Goal: Task Accomplishment & Management: Use online tool/utility

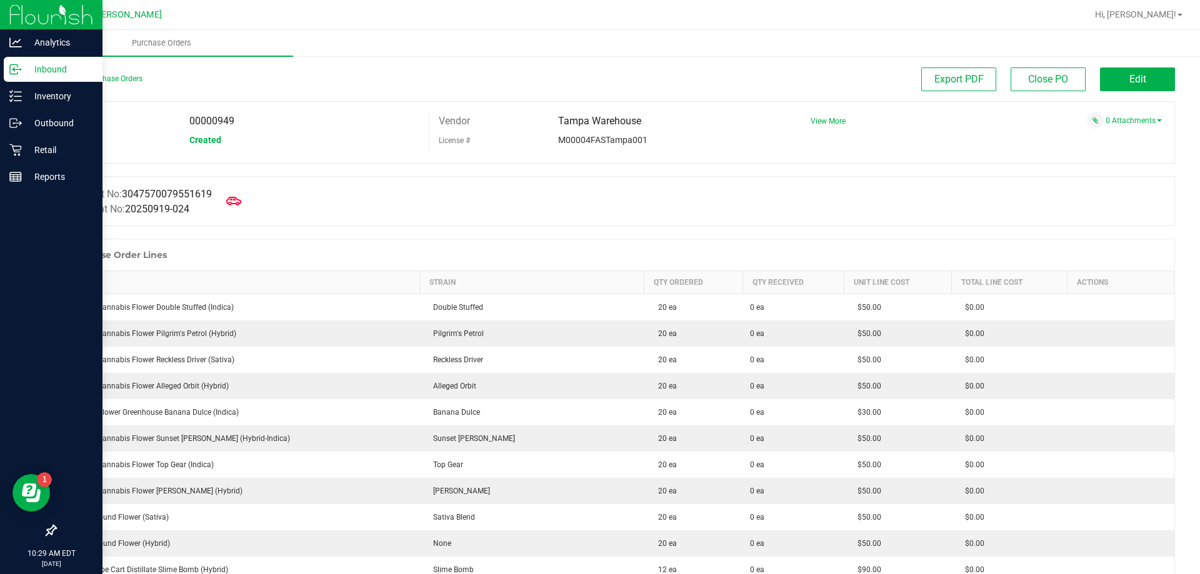
click at [39, 66] on p "Inbound" at bounding box center [59, 69] width 75 height 15
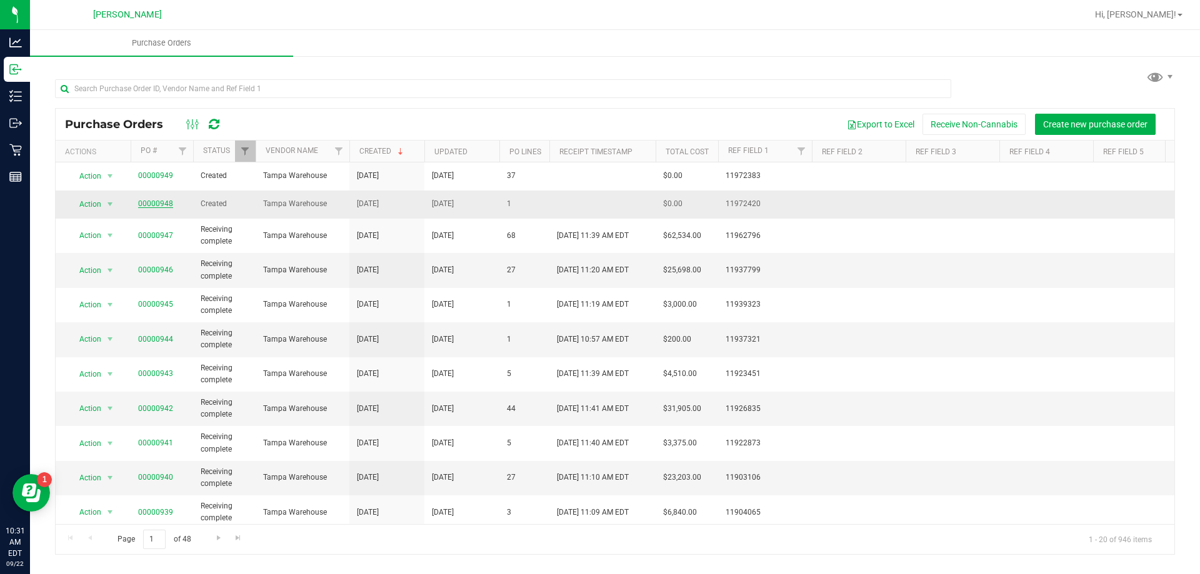
click at [142, 203] on link "00000948" at bounding box center [155, 203] width 35 height 9
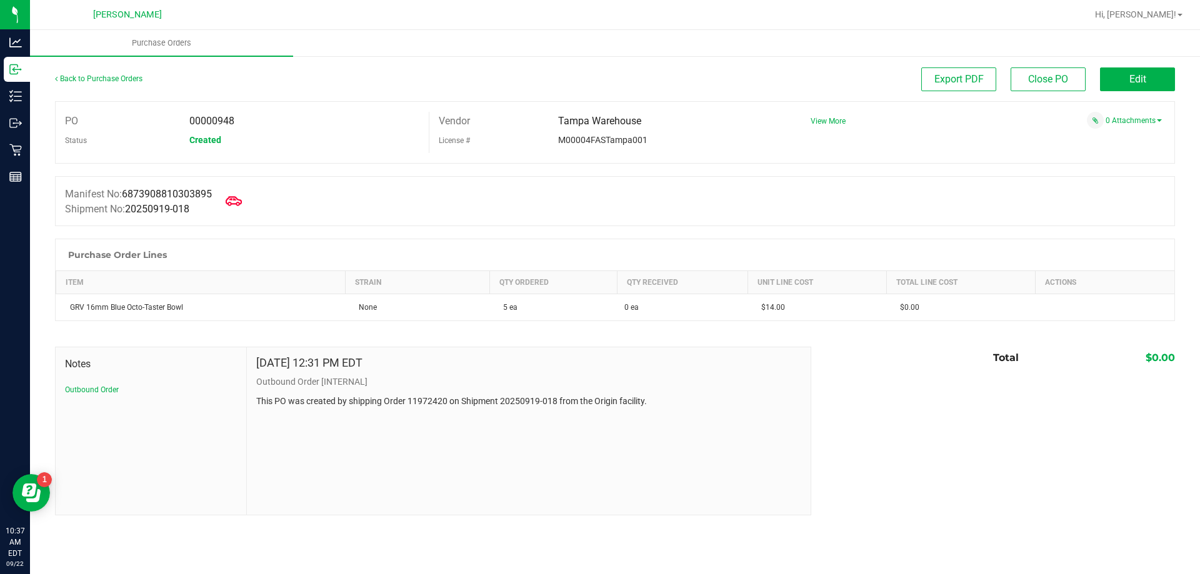
click at [242, 204] on icon at bounding box center [234, 201] width 16 height 16
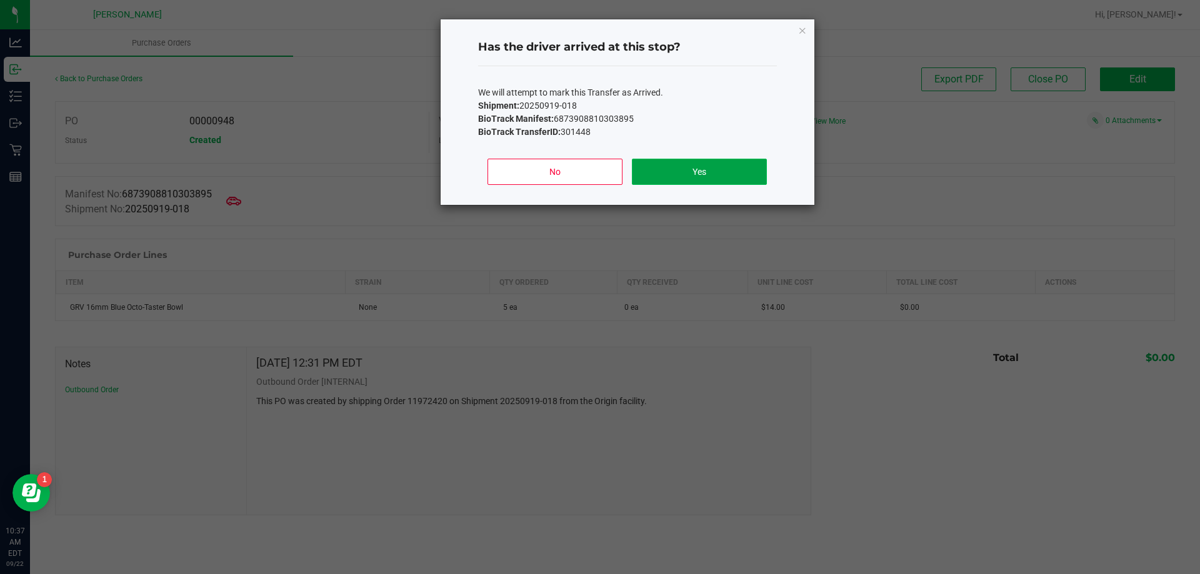
click at [681, 161] on button "Yes" at bounding box center [699, 172] width 134 height 26
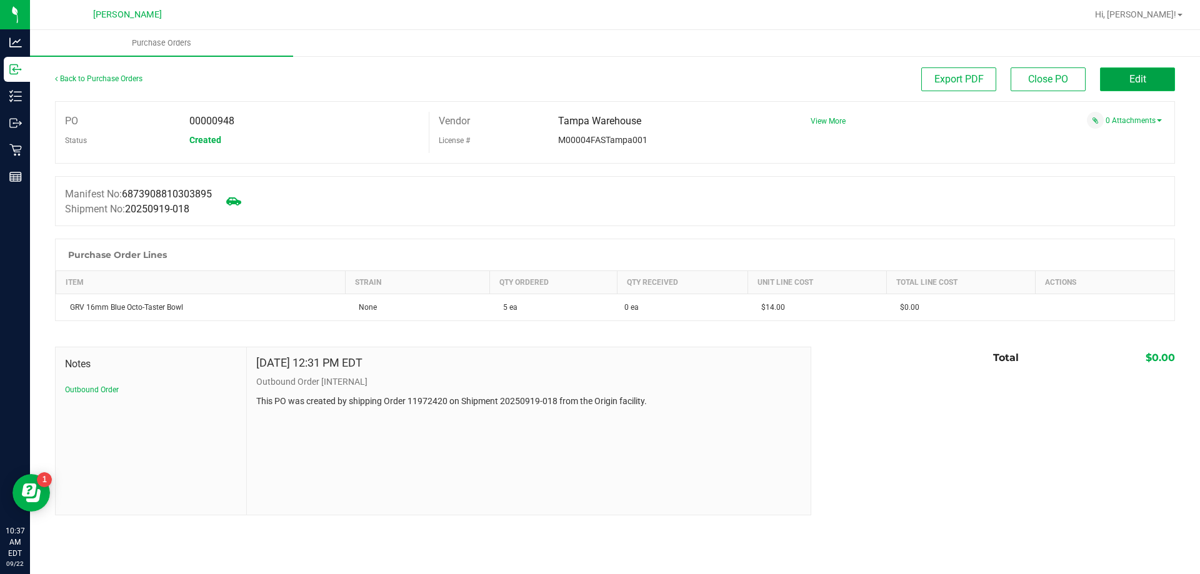
click at [1157, 75] on button "Edit" at bounding box center [1137, 79] width 75 height 24
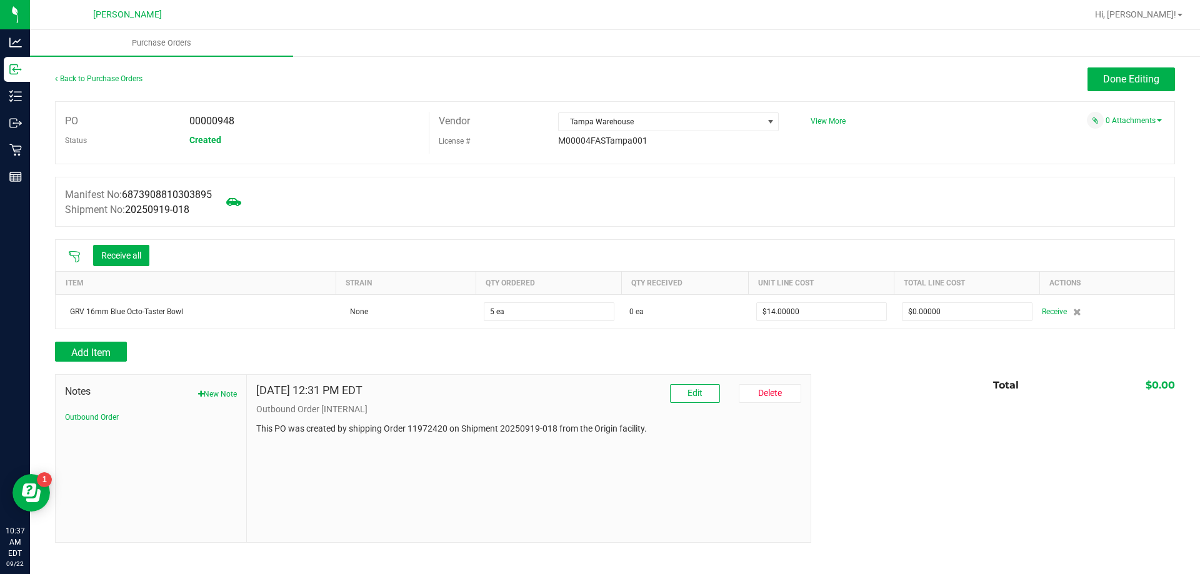
click at [64, 254] on div at bounding box center [74, 255] width 25 height 12
click at [76, 254] on icon at bounding box center [74, 257] width 12 height 12
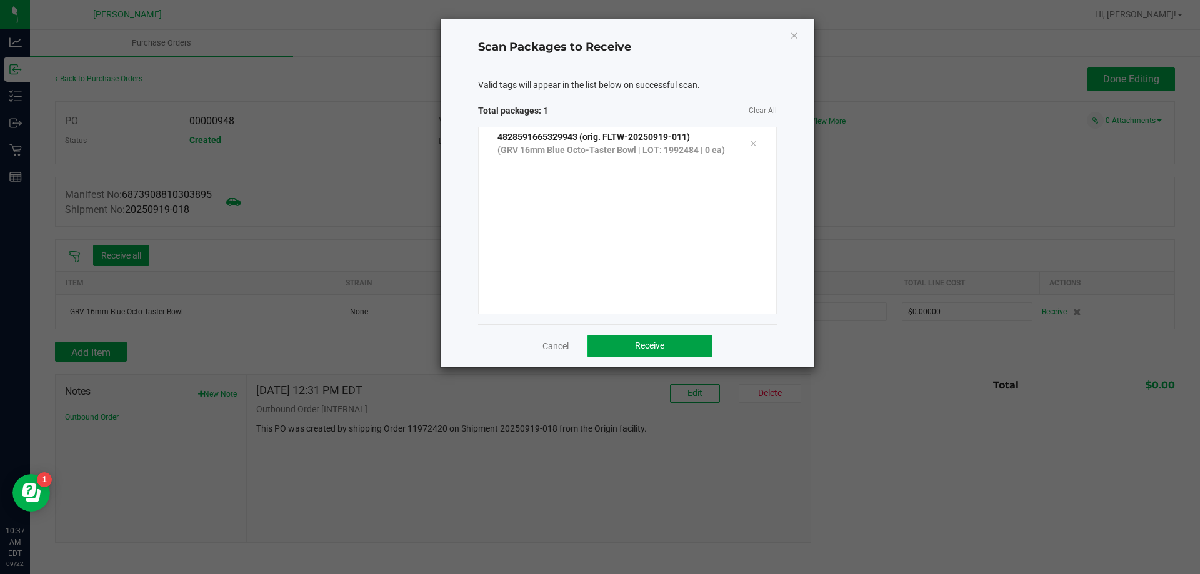
click at [676, 349] on button "Receive" at bounding box center [649, 346] width 125 height 22
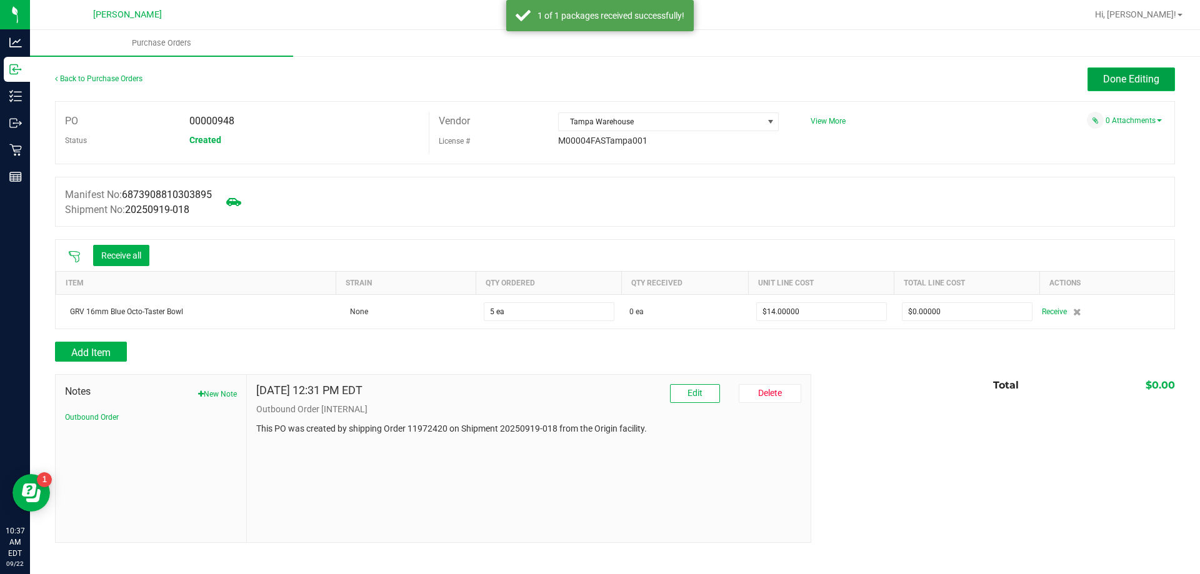
click at [1111, 84] on span "Done Editing" at bounding box center [1131, 79] width 56 height 12
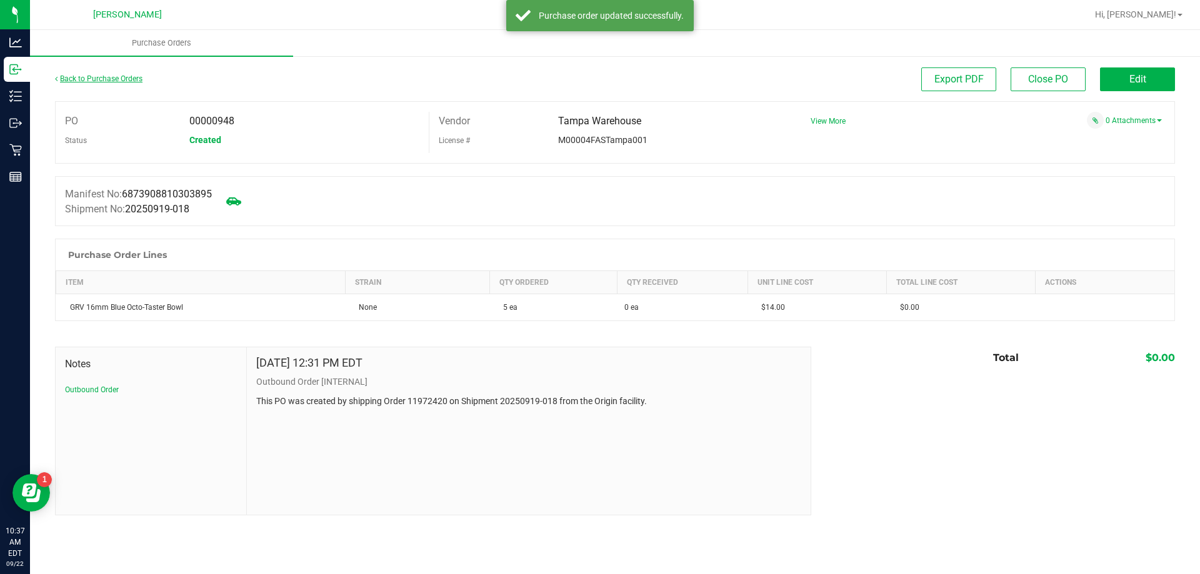
click at [96, 81] on link "Back to Purchase Orders" at bounding box center [98, 78] width 87 height 9
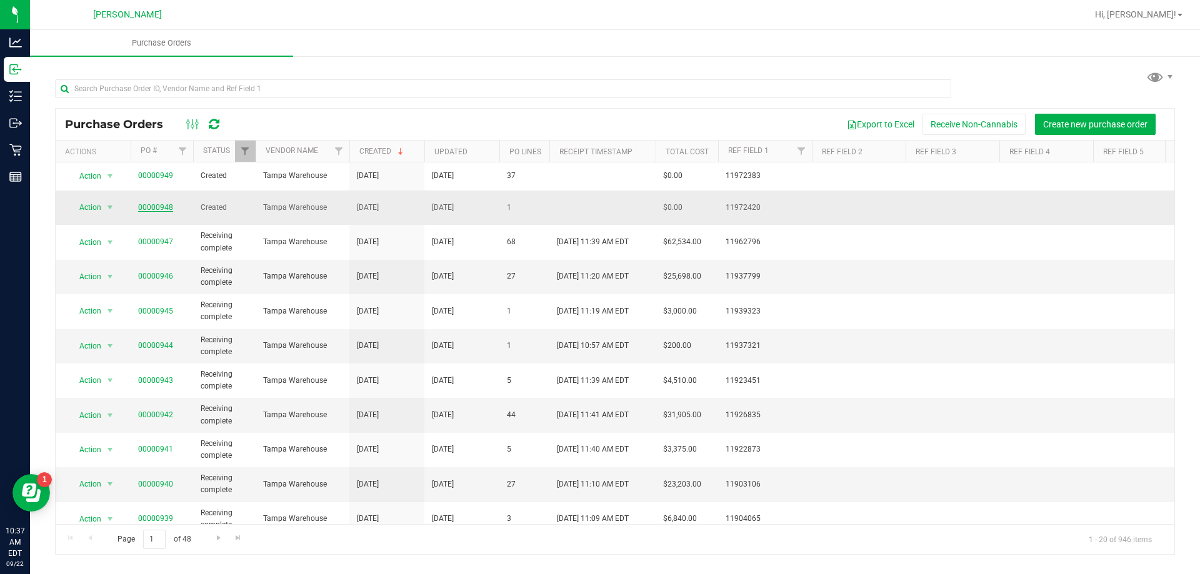
click at [153, 206] on link "00000948" at bounding box center [155, 207] width 35 height 9
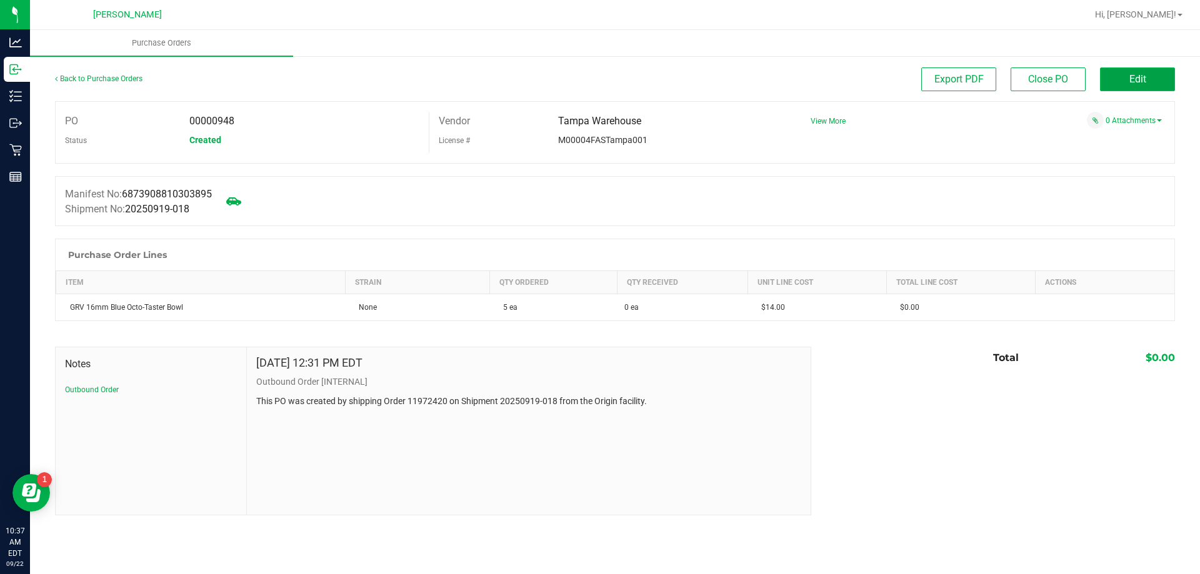
click at [1145, 79] on span "Edit" at bounding box center [1137, 79] width 17 height 12
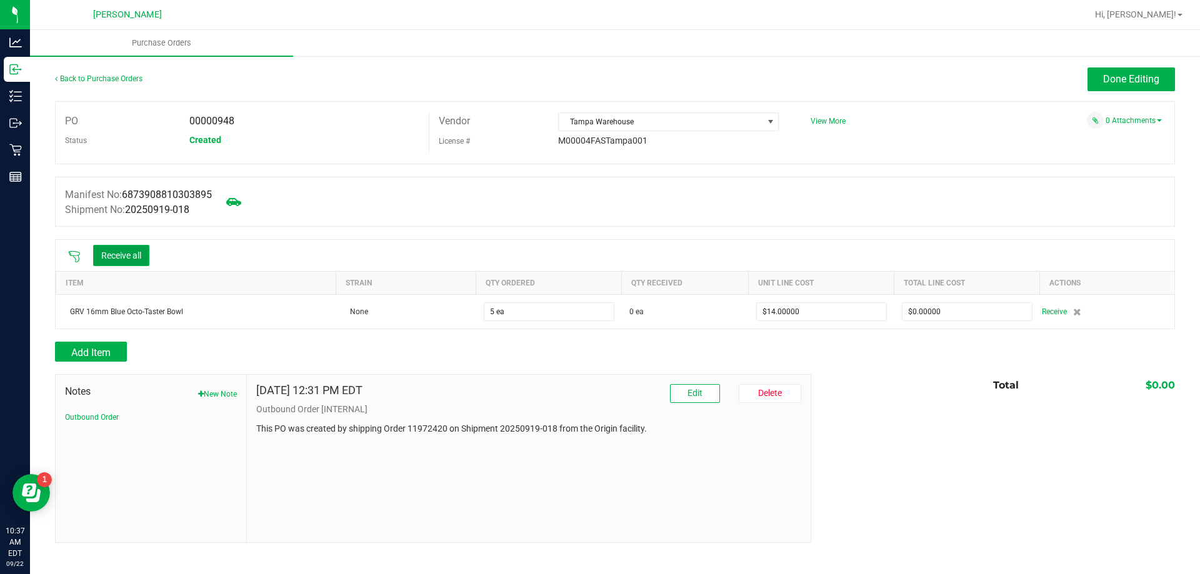
click at [133, 251] on button "Receive all" at bounding box center [121, 255] width 56 height 21
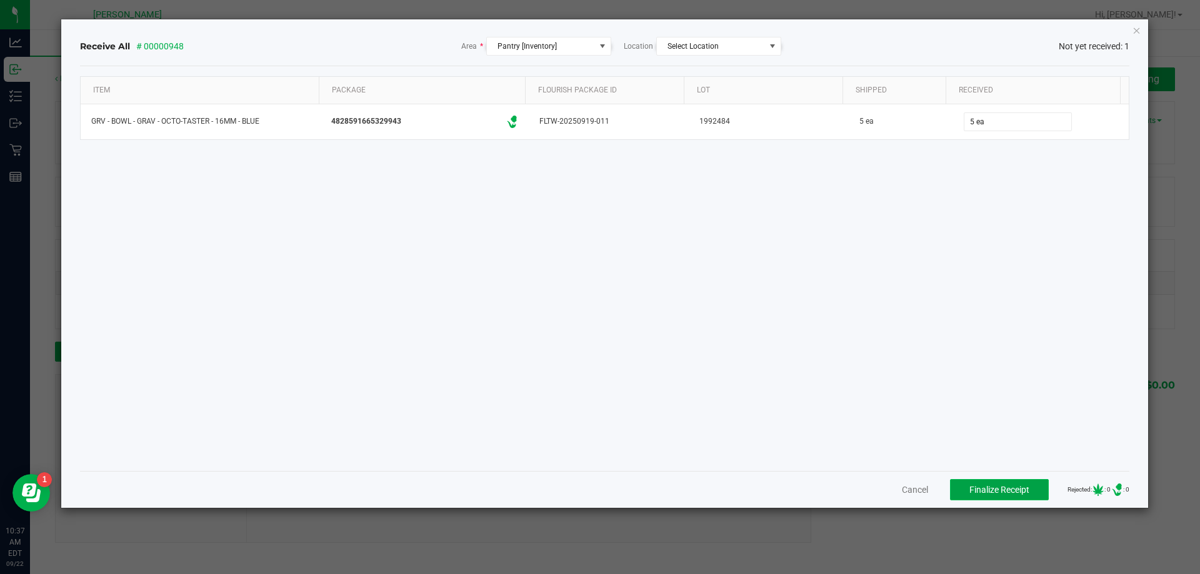
click at [969, 487] on span "Finalize Receipt" at bounding box center [999, 490] width 60 height 10
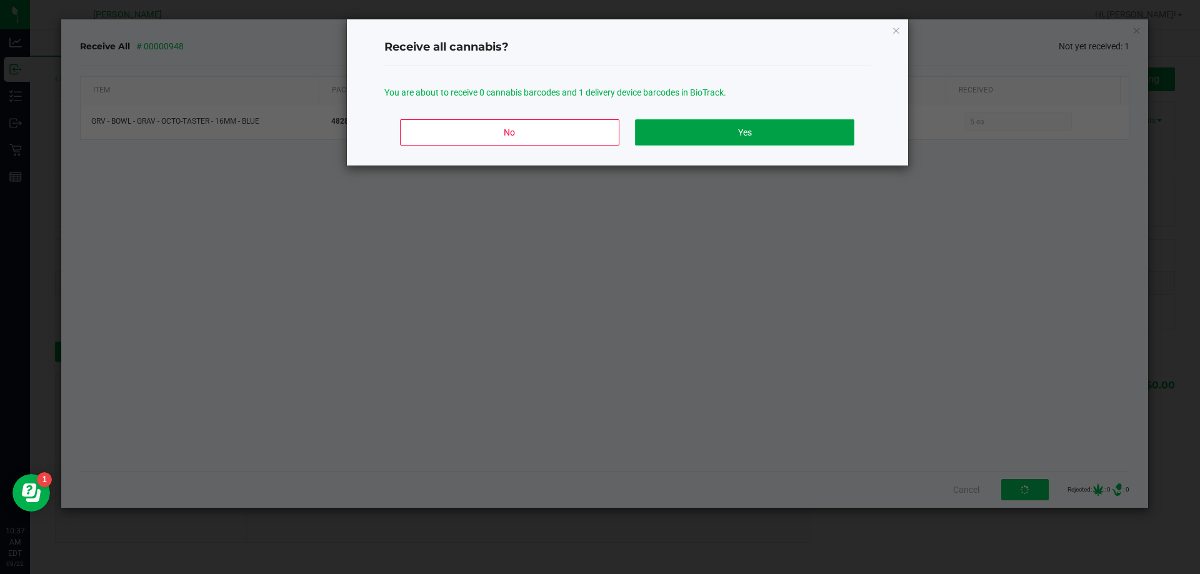
click at [756, 122] on button "Yes" at bounding box center [744, 132] width 219 height 26
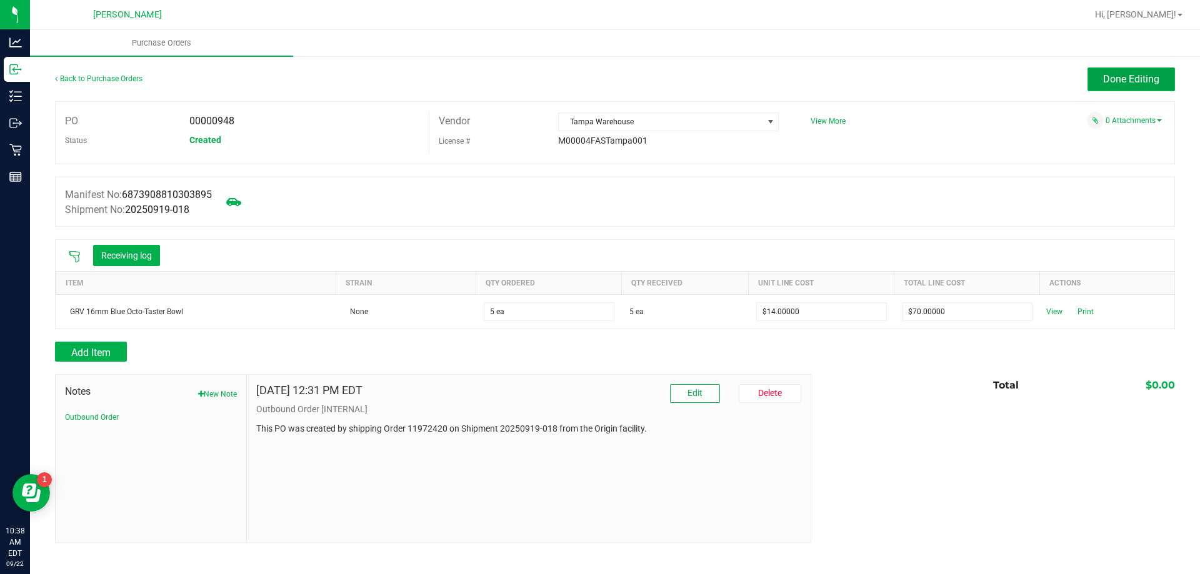
click at [1156, 86] on button "Done Editing" at bounding box center [1130, 79] width 87 height 24
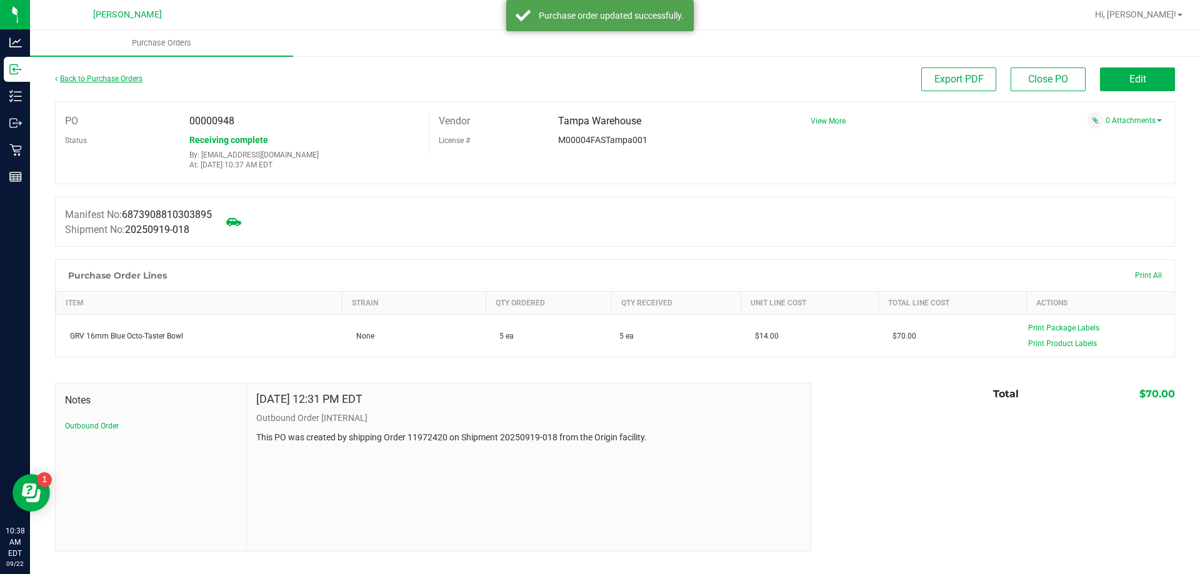
click at [114, 81] on link "Back to Purchase Orders" at bounding box center [98, 78] width 87 height 9
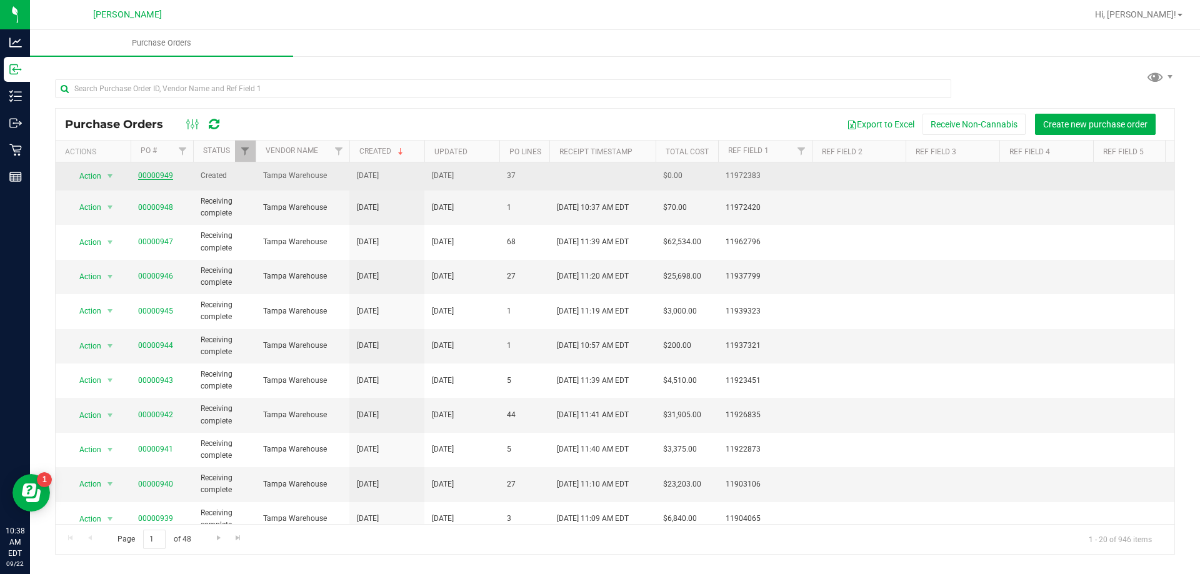
click at [157, 179] on link "00000949" at bounding box center [155, 175] width 35 height 9
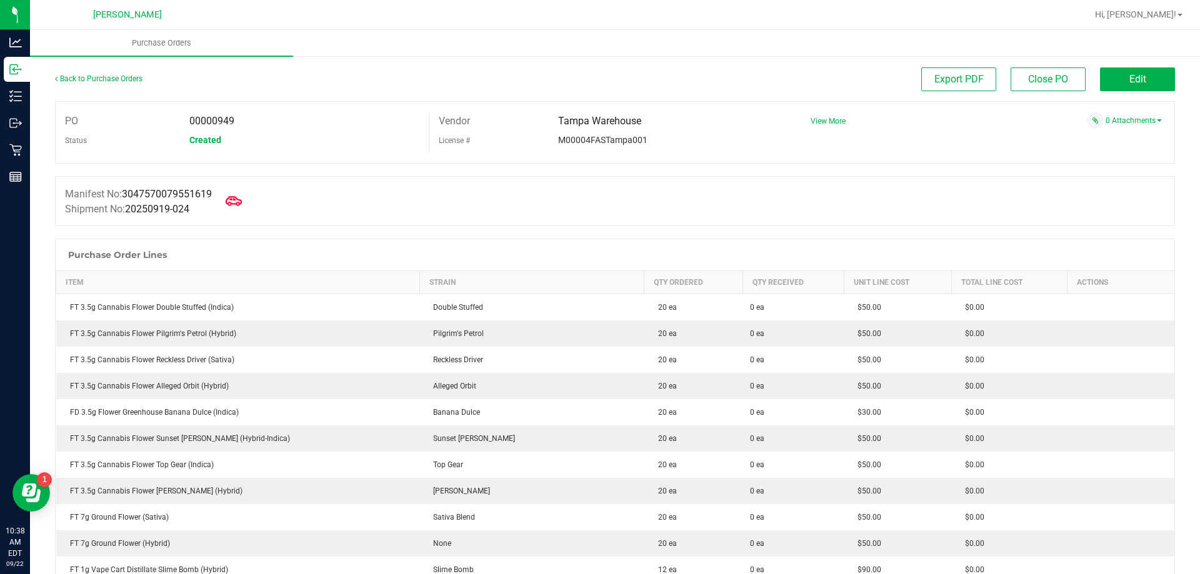
click at [247, 199] on span at bounding box center [233, 200] width 27 height 27
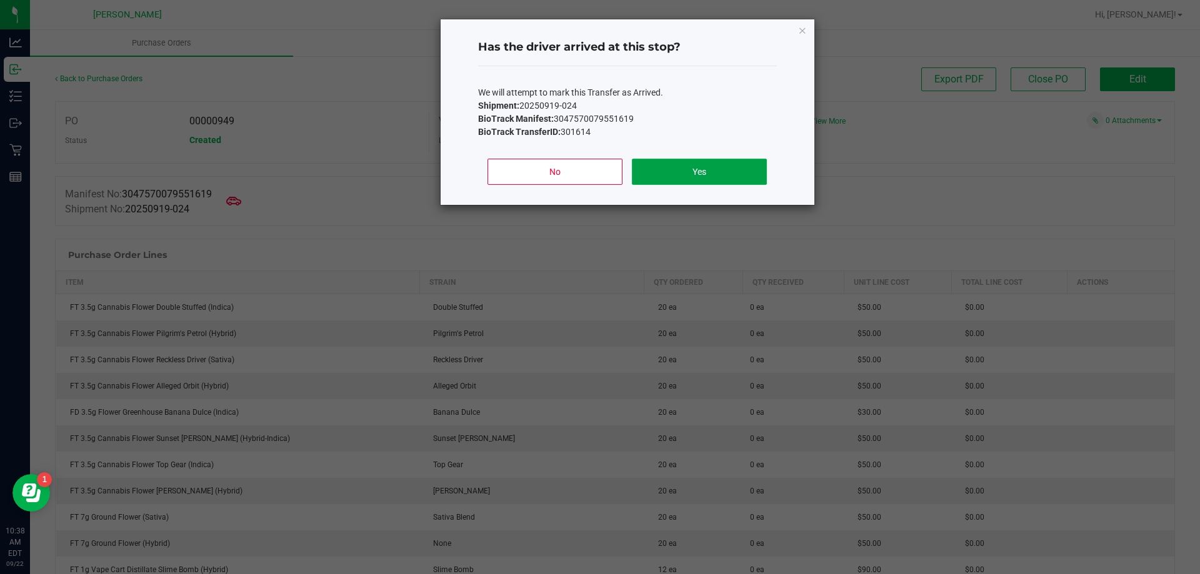
click at [712, 168] on button "Yes" at bounding box center [699, 172] width 134 height 26
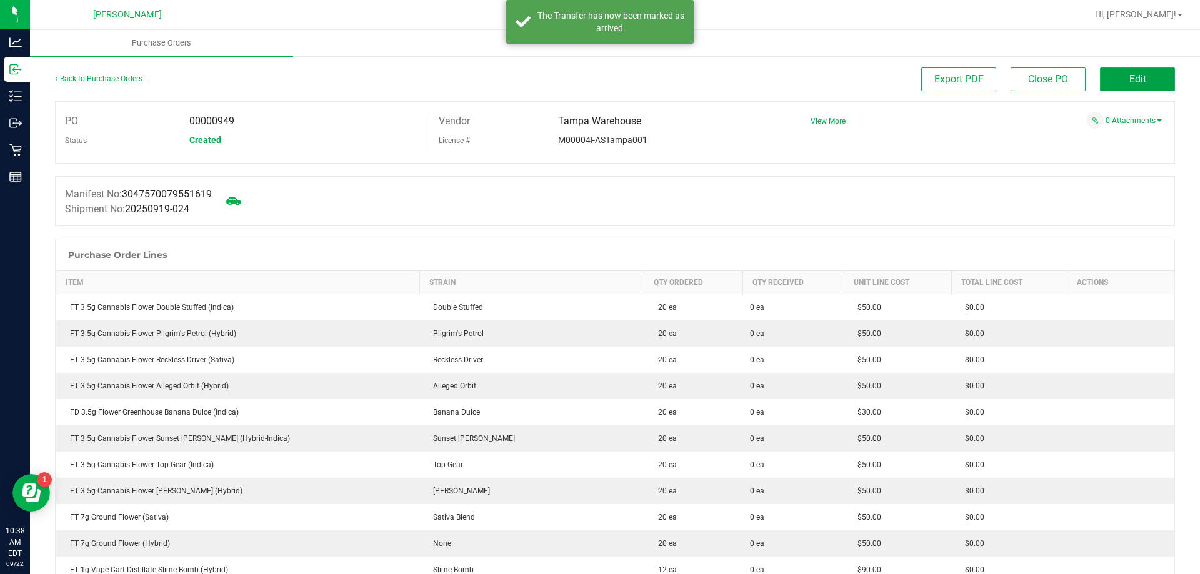
click at [1142, 84] on button "Edit" at bounding box center [1137, 79] width 75 height 24
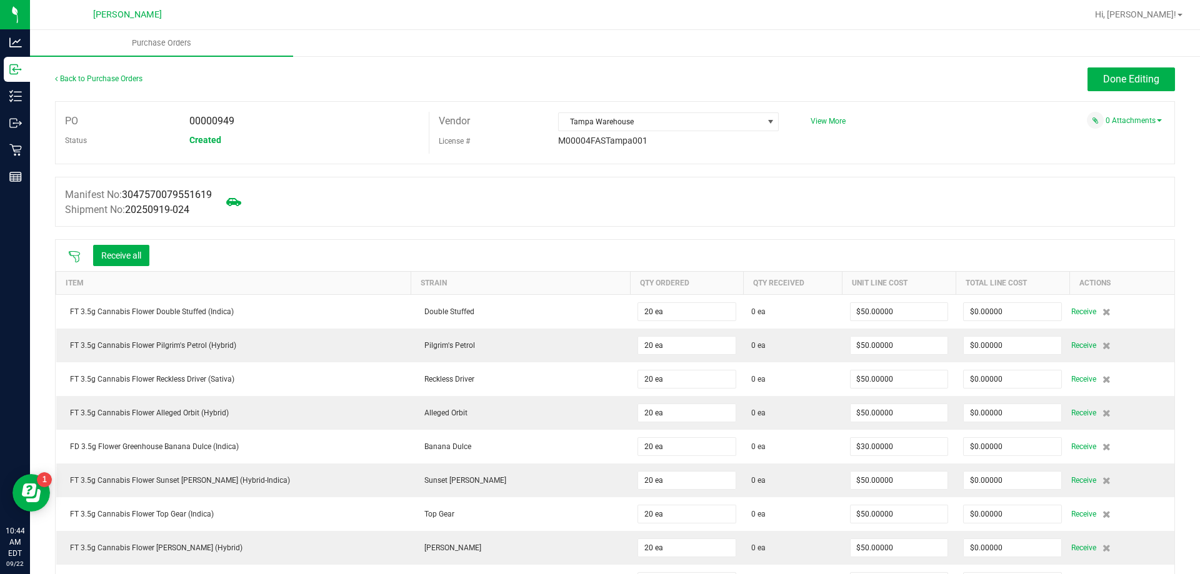
click at [72, 256] on icon at bounding box center [74, 257] width 12 height 12
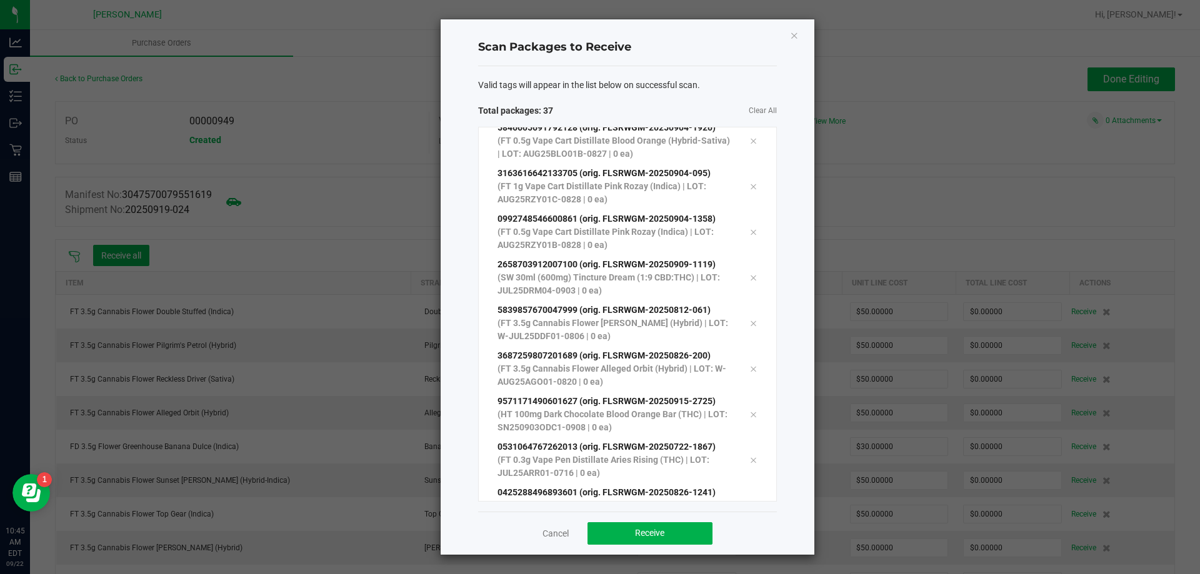
scroll to position [1346, 0]
click at [649, 538] on span "Receive" at bounding box center [649, 533] width 29 height 10
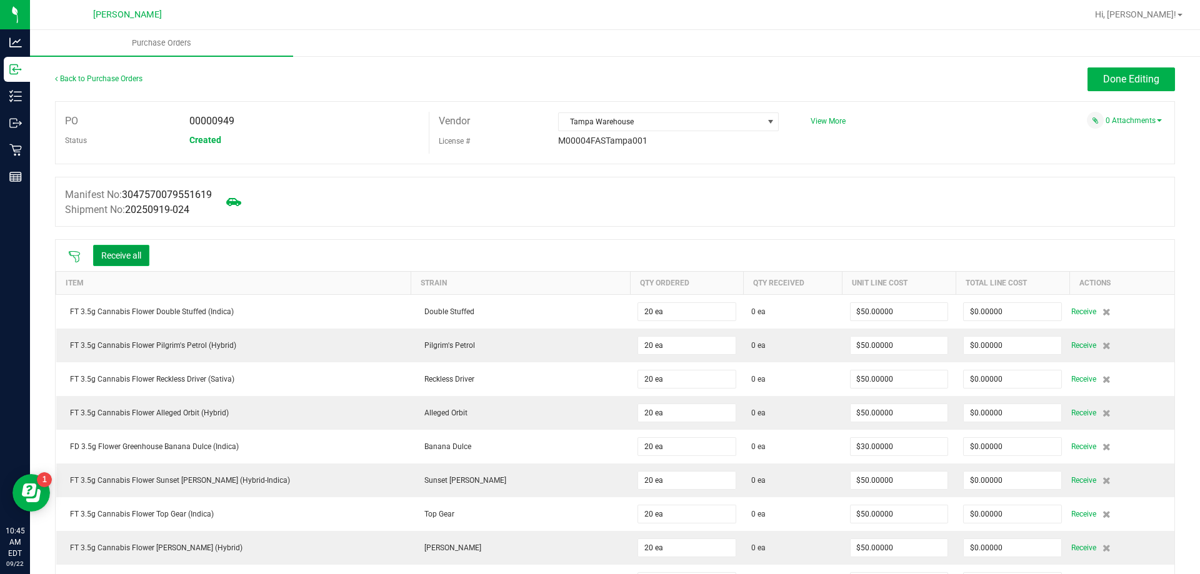
click at [111, 251] on button "Receive all" at bounding box center [121, 255] width 56 height 21
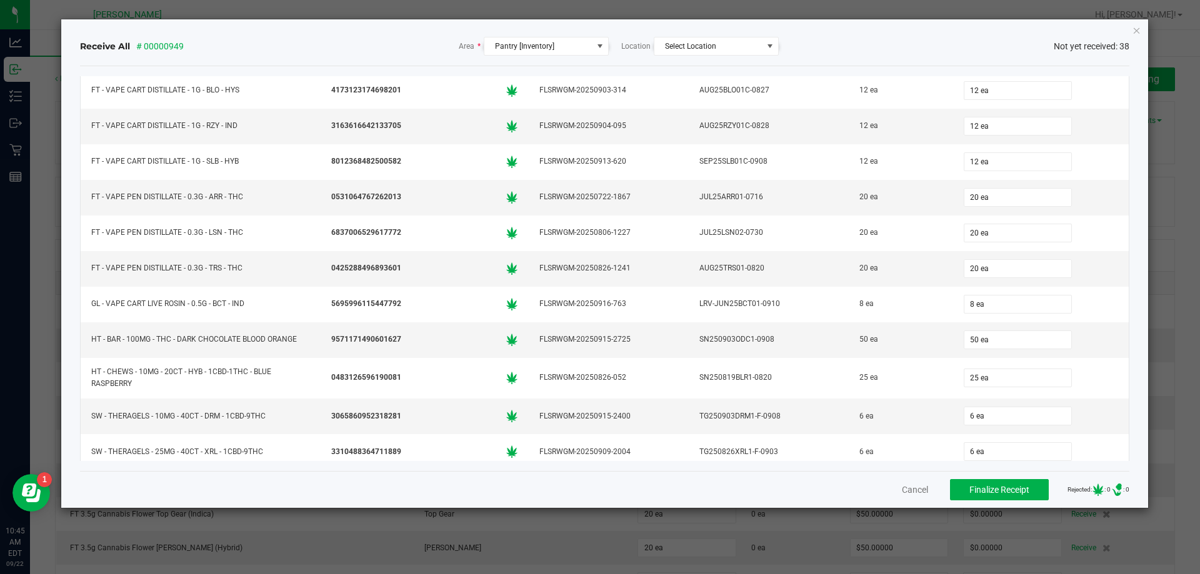
scroll to position [1002, 0]
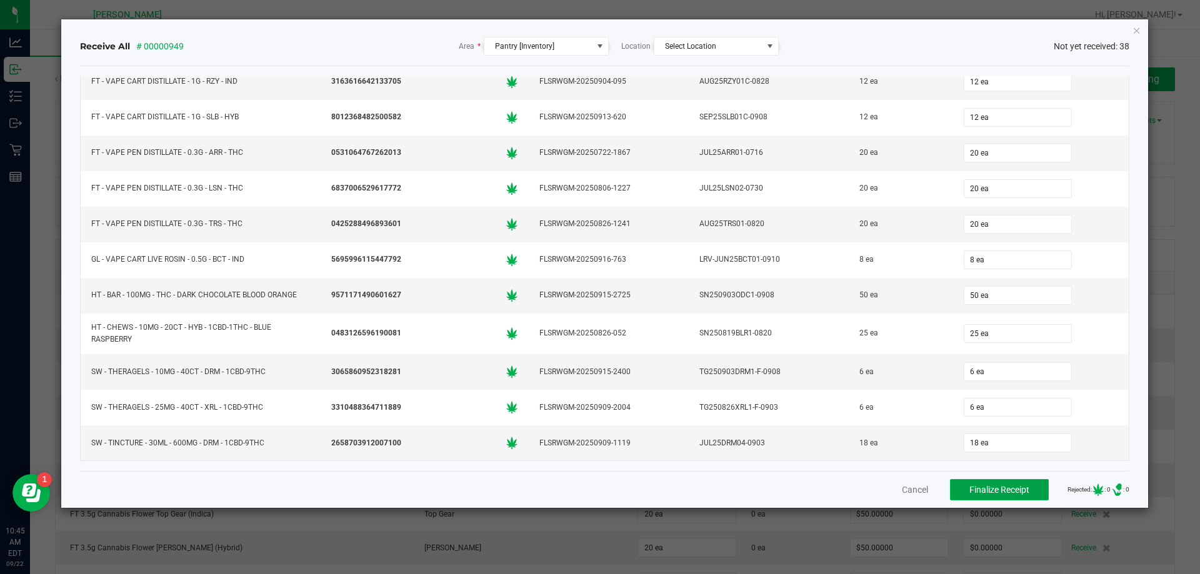
click at [1021, 487] on button "Finalize Receipt" at bounding box center [999, 489] width 99 height 21
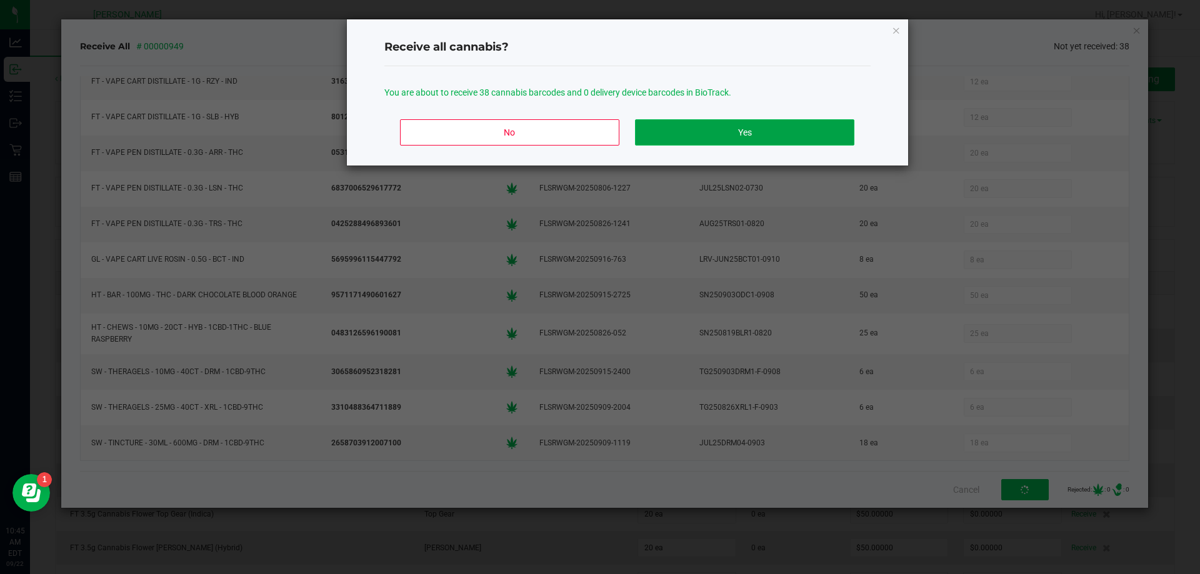
click at [801, 134] on button "Yes" at bounding box center [744, 132] width 219 height 26
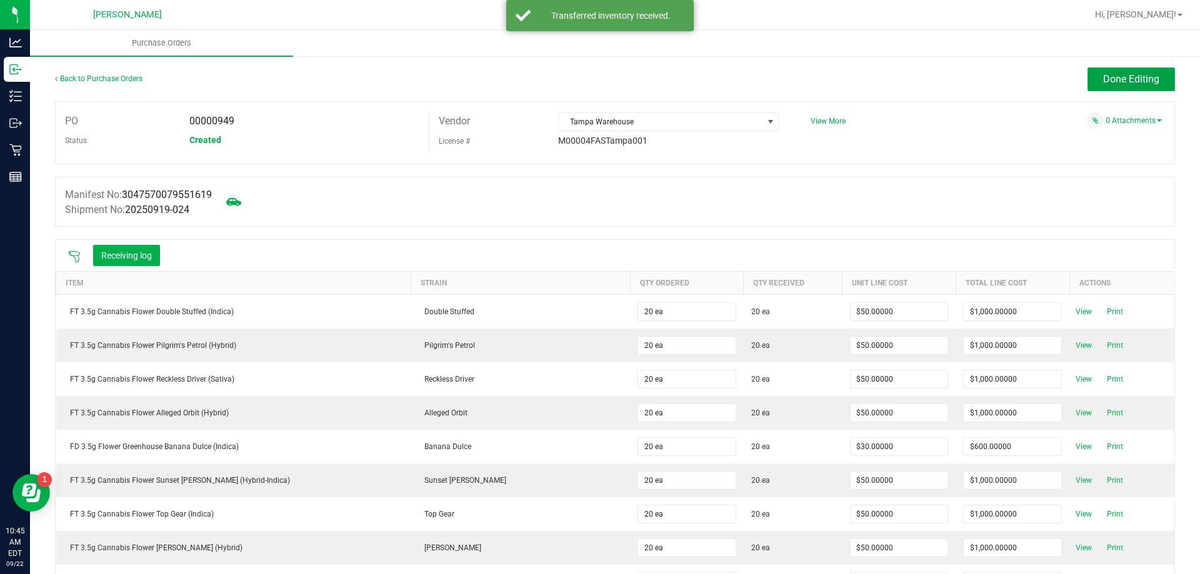
click at [1124, 71] on button "Done Editing" at bounding box center [1130, 79] width 87 height 24
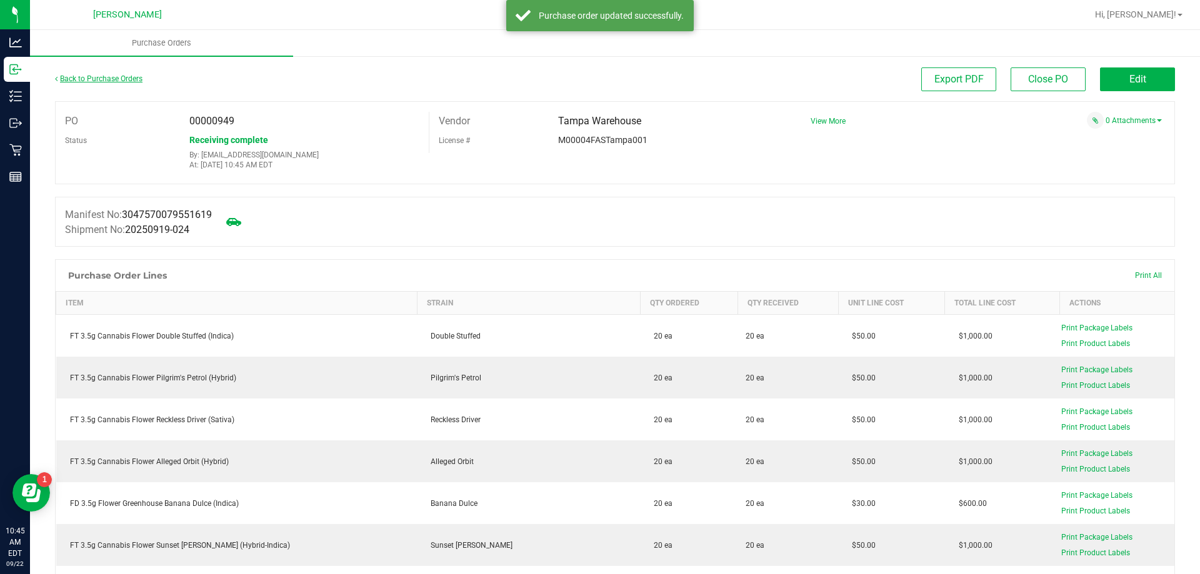
click at [114, 77] on link "Back to Purchase Orders" at bounding box center [98, 78] width 87 height 9
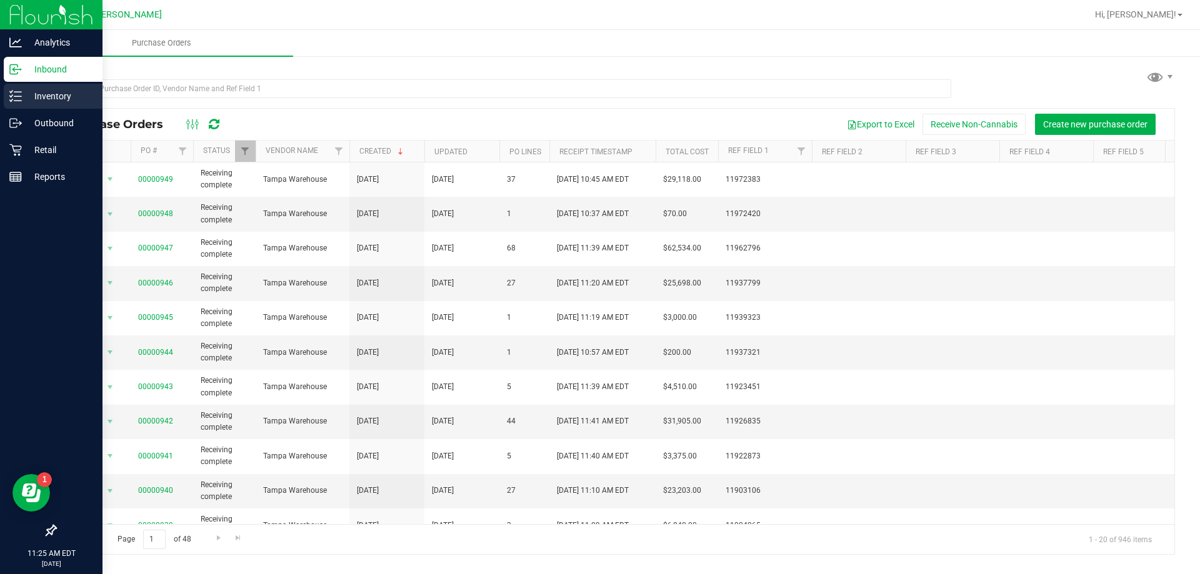
click at [69, 94] on p "Inventory" at bounding box center [59, 96] width 75 height 15
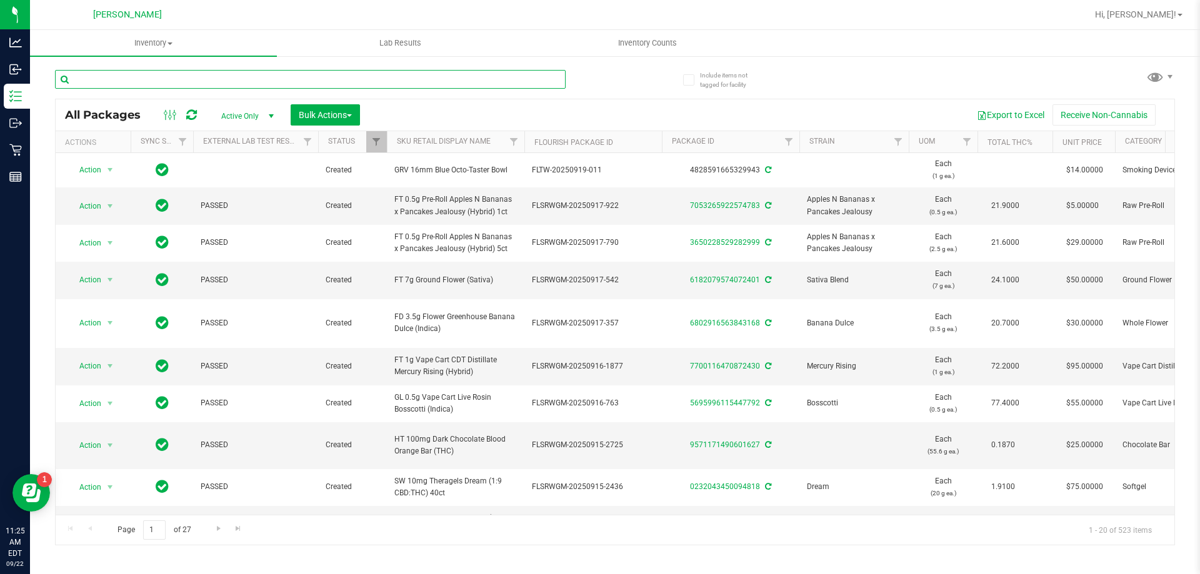
click at [201, 81] on input "text" at bounding box center [310, 79] width 511 height 19
type input "[PERSON_NAME]"
